Goal: Information Seeking & Learning: Find specific fact

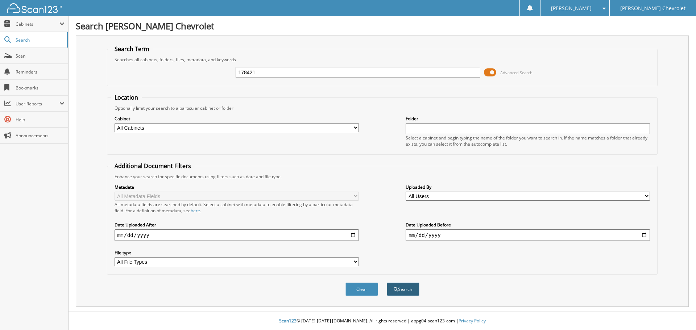
type input "178421"
click at [399, 288] on button "Search" at bounding box center [403, 289] width 33 height 13
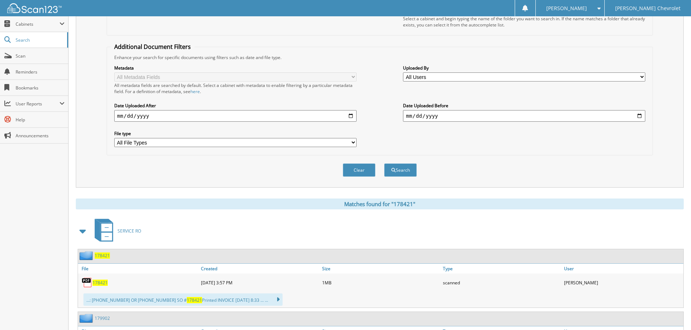
scroll to position [145, 0]
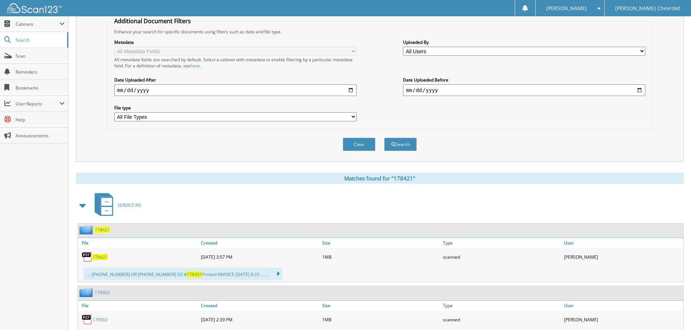
click at [100, 257] on span "178421" at bounding box center [99, 257] width 15 height 6
click at [42, 42] on span "Search" at bounding box center [40, 40] width 48 height 6
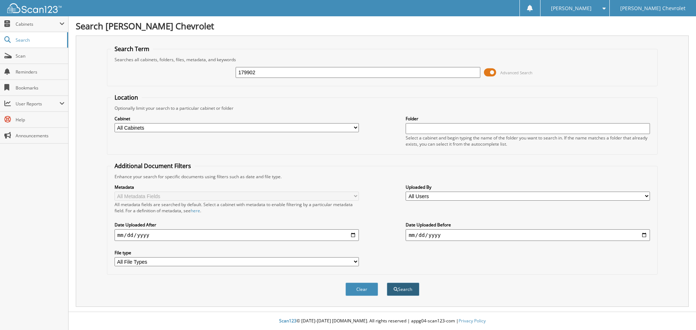
type input "179902"
click at [404, 292] on button "Search" at bounding box center [403, 289] width 33 height 13
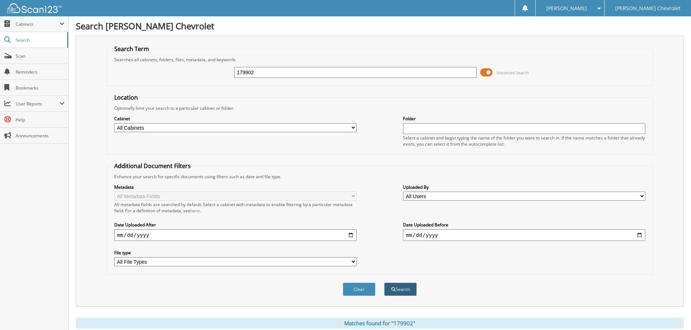
click at [407, 291] on button "Search" at bounding box center [400, 289] width 33 height 13
click at [285, 73] on input "179902" at bounding box center [355, 72] width 242 height 11
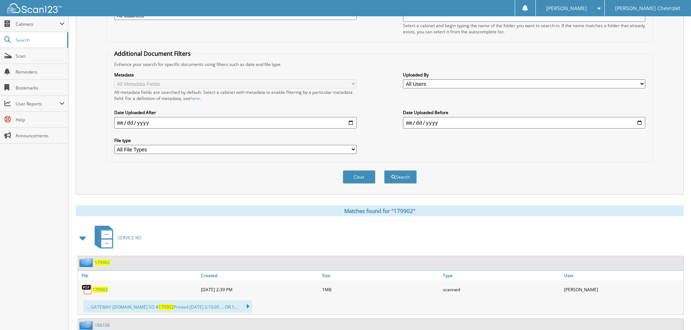
scroll to position [178, 0]
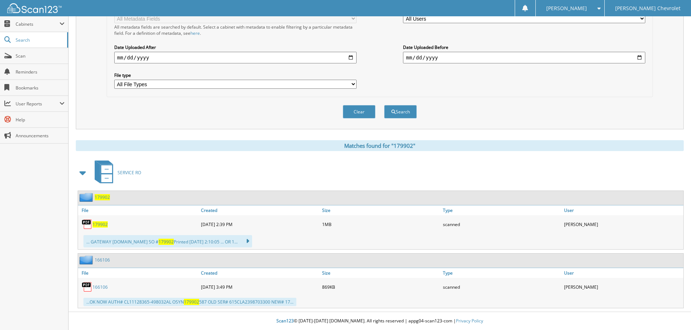
click at [105, 226] on span "179902" at bounding box center [99, 225] width 15 height 6
